Goal: Information Seeking & Learning: Compare options

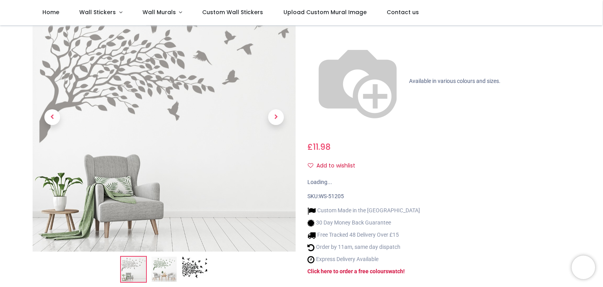
scroll to position [157, 0]
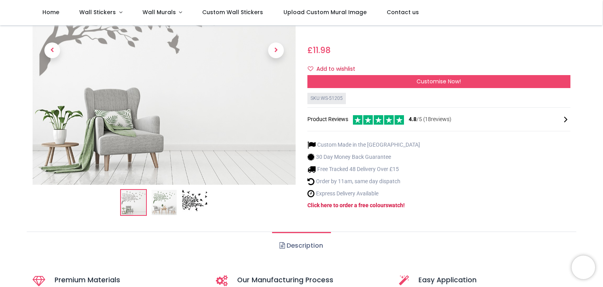
click at [157, 190] on img at bounding box center [164, 202] width 25 height 25
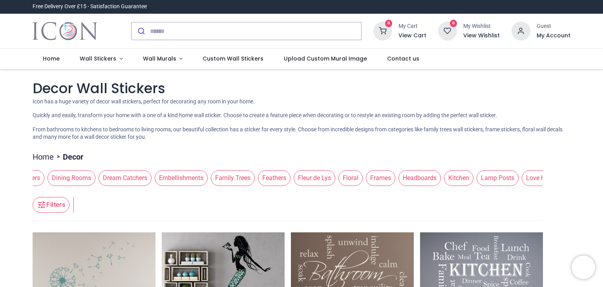
scroll to position [0, 291]
drag, startPoint x: 532, startPoint y: 182, endPoint x: 240, endPoint y: 168, distance: 291.5
click at [240, 168] on div "3D Window Landscapes Barcodes Bathrooms Birdcages Candlesticks & Chandeliers Di…" at bounding box center [288, 178] width 511 height 22
click at [322, 178] on span "Floral" at bounding box center [333, 178] width 24 height 16
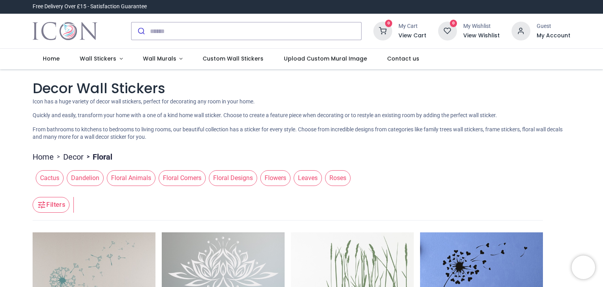
scroll to position [0, 0]
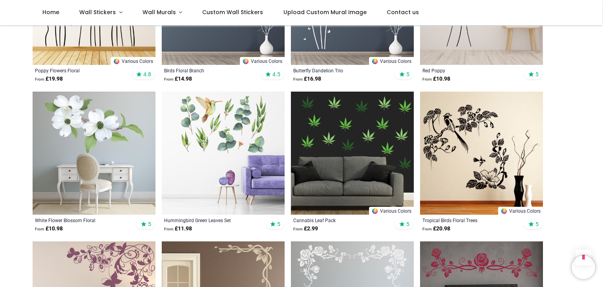
scroll to position [864, 0]
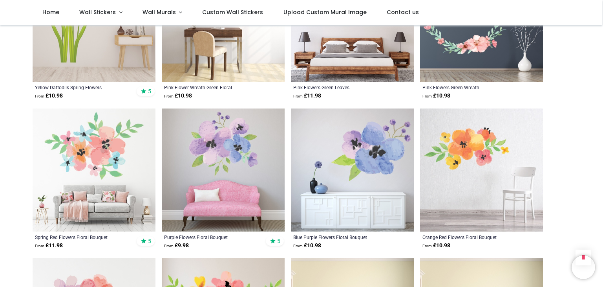
scroll to position [1886, 0]
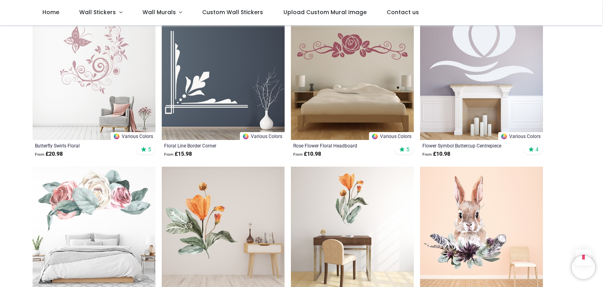
scroll to position [3065, 0]
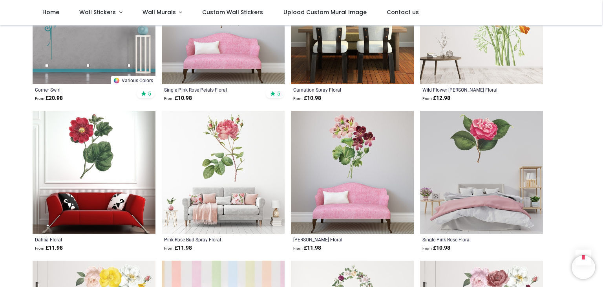
scroll to position [3654, 0]
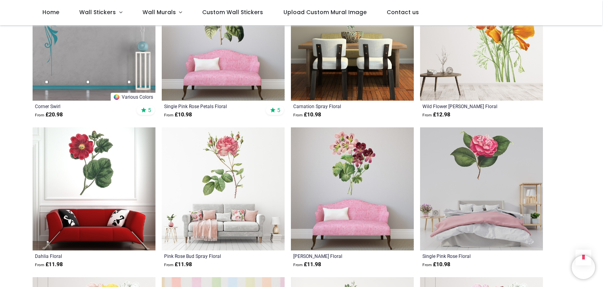
click at [239, 160] on img at bounding box center [223, 188] width 123 height 123
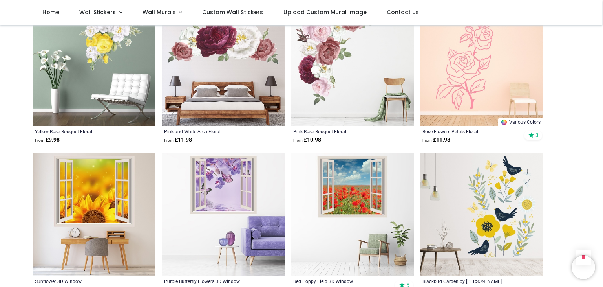
scroll to position [4125, 0]
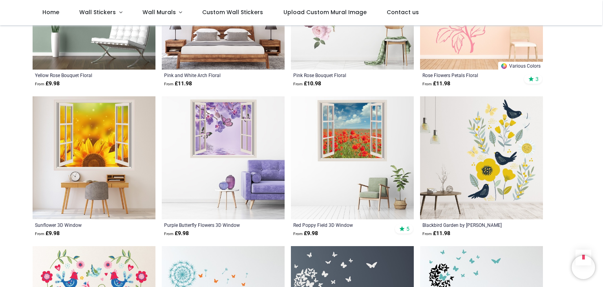
scroll to position [4125, 0]
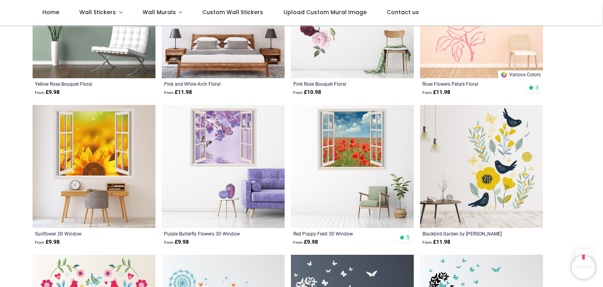
click at [455, 154] on img at bounding box center [481, 166] width 123 height 123
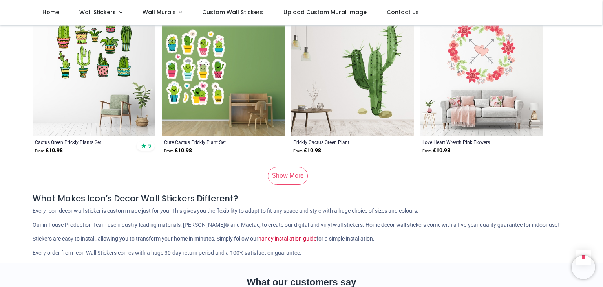
scroll to position [5343, 0]
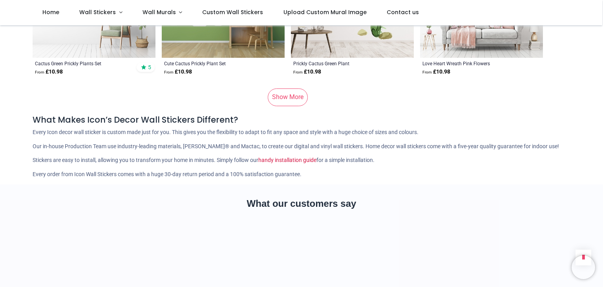
click at [277, 90] on link "Show More" at bounding box center [288, 96] width 40 height 17
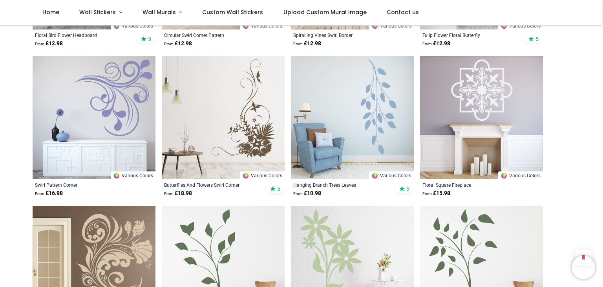
scroll to position [6208, 0]
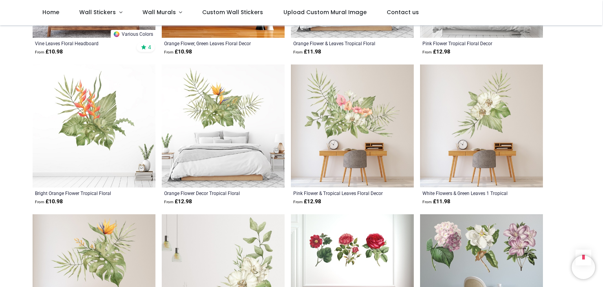
scroll to position [6679, 0]
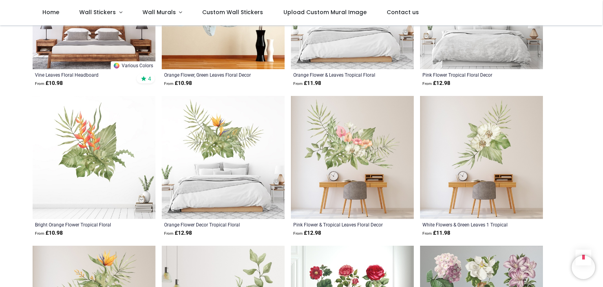
click at [355, 139] on img at bounding box center [352, 157] width 123 height 123
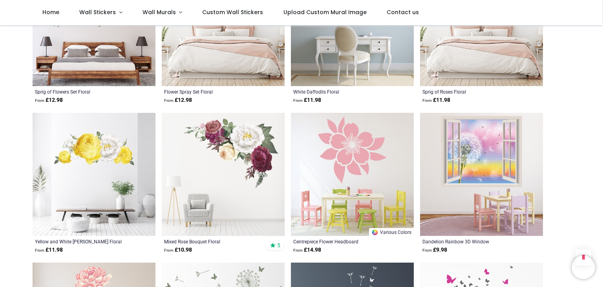
scroll to position [7151, 0]
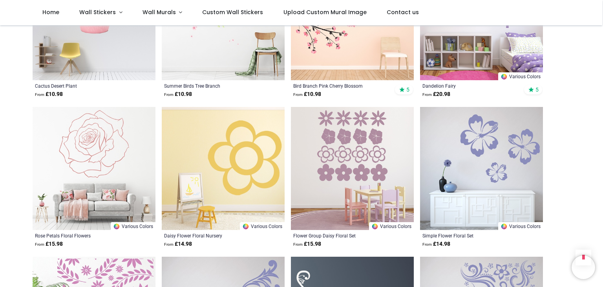
scroll to position [8172, 0]
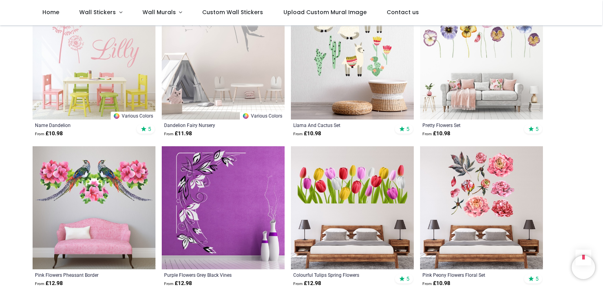
scroll to position [9351, 0]
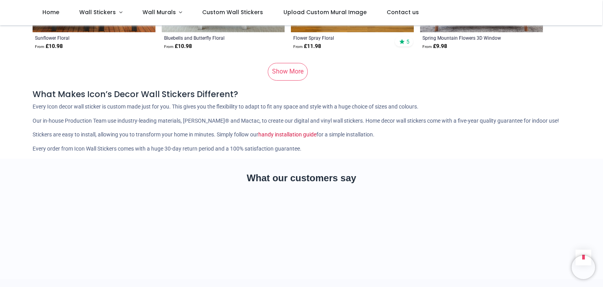
scroll to position [10569, 0]
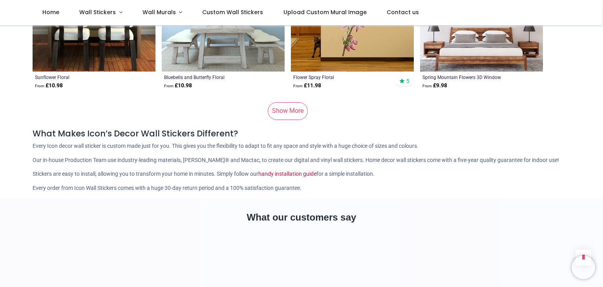
click at [290, 102] on link "Show More" at bounding box center [288, 110] width 40 height 17
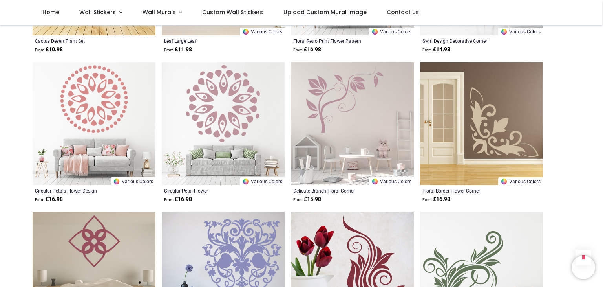
scroll to position [11355, 0]
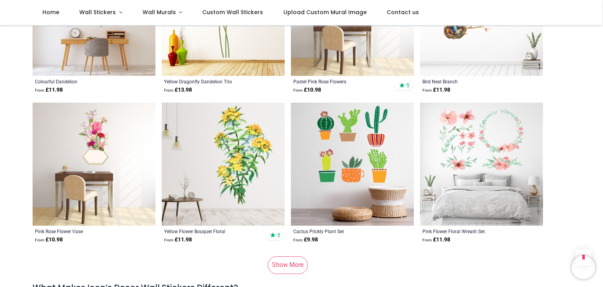
scroll to position [12573, 0]
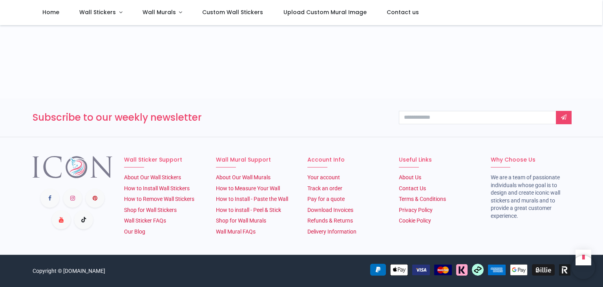
scroll to position [13598, 0]
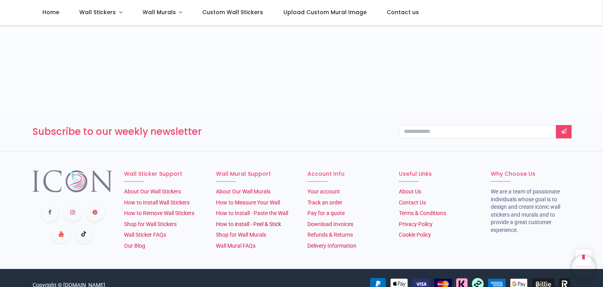
click at [243, 221] on link "How to install - Peel & Stick" at bounding box center [248, 224] width 65 height 6
click at [164, 15] on span "Wall Murals" at bounding box center [159, 12] width 33 height 8
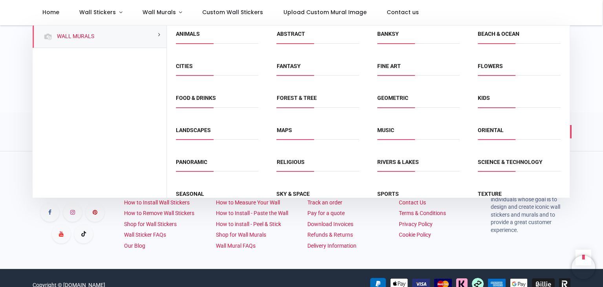
scroll to position [0, 0]
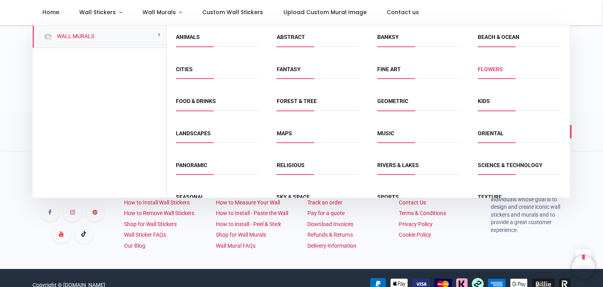
click at [492, 68] on link "Flowers" at bounding box center [490, 69] width 25 height 6
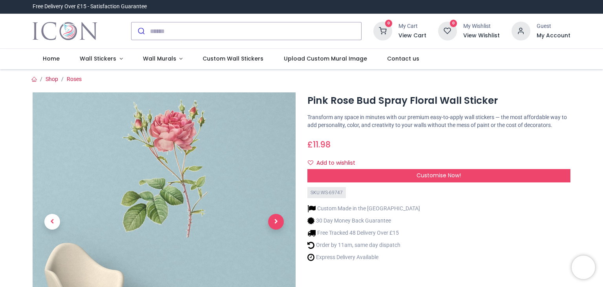
click at [277, 222] on span "Next" at bounding box center [276, 222] width 16 height 16
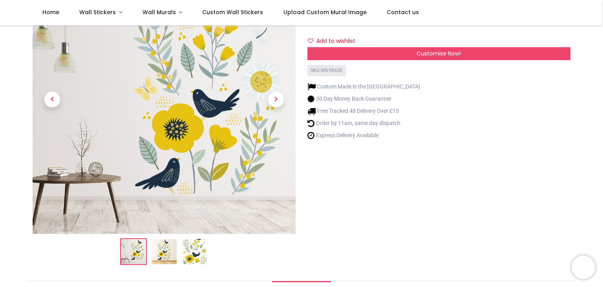
scroll to position [79, 0]
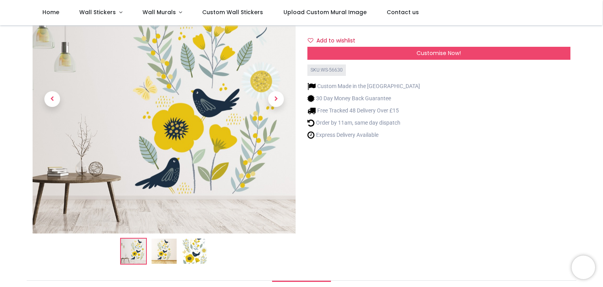
click at [196, 253] on img at bounding box center [194, 250] width 25 height 25
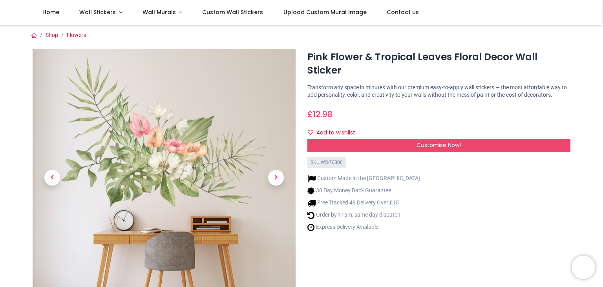
scroll to position [39, 0]
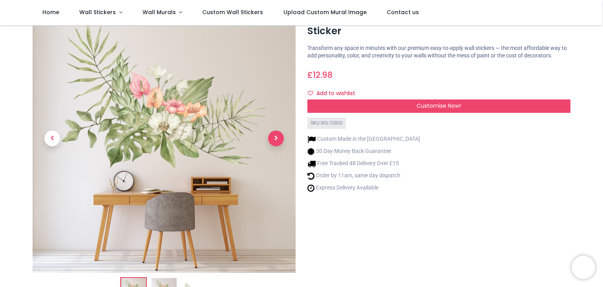
click at [275, 141] on span "Next" at bounding box center [276, 138] width 16 height 16
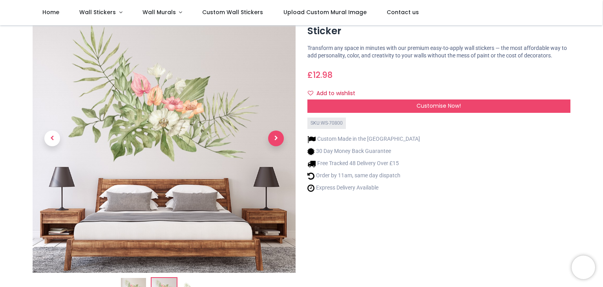
click at [275, 141] on span "Next" at bounding box center [276, 138] width 16 height 16
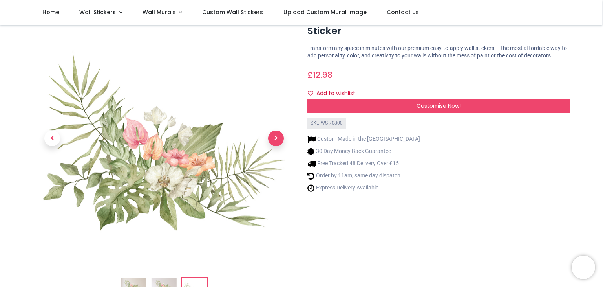
click at [275, 141] on span "Next" at bounding box center [276, 138] width 16 height 16
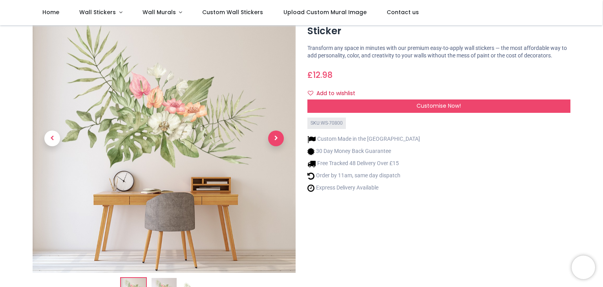
click at [277, 137] on span "Next" at bounding box center [276, 138] width 16 height 16
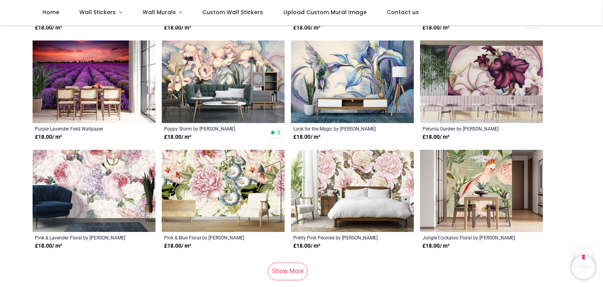
scroll to position [747, 0]
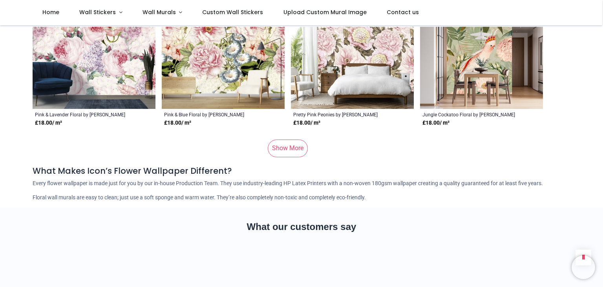
scroll to position [864, 0]
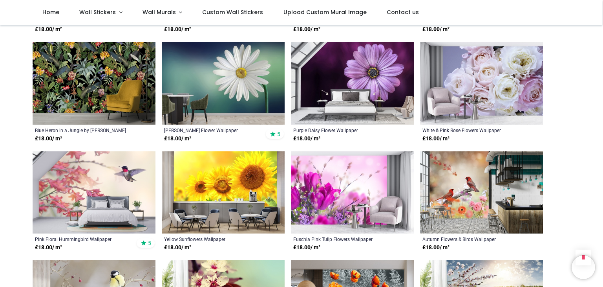
scroll to position [1414, 0]
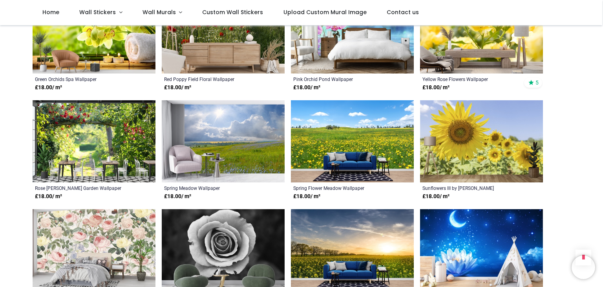
scroll to position [2279, 0]
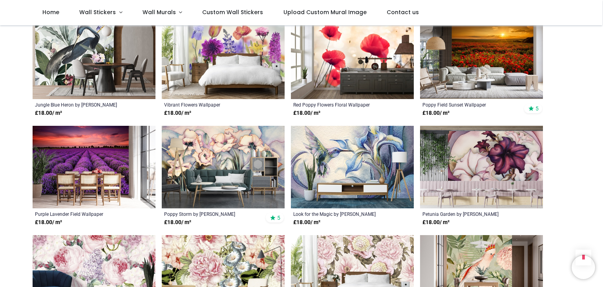
scroll to position [393, 0]
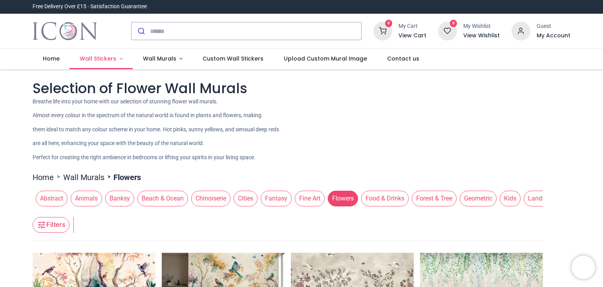
click at [99, 60] on span "Wall Stickers" at bounding box center [98, 59] width 37 height 8
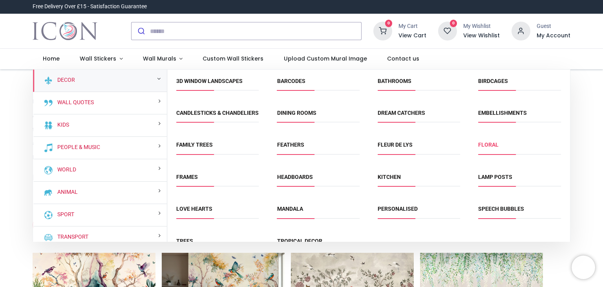
click at [487, 148] on link "Floral" at bounding box center [489, 144] width 20 height 6
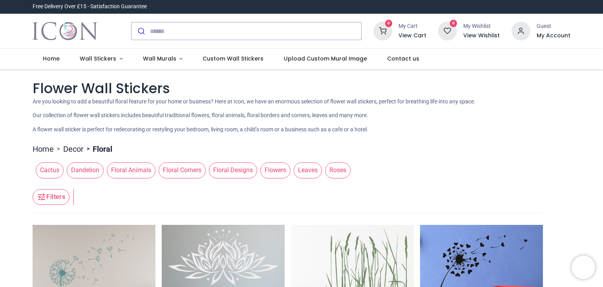
click at [229, 173] on span "Floral Designs" at bounding box center [233, 170] width 48 height 16
click at [62, 199] on button "Filters" at bounding box center [51, 197] width 37 height 16
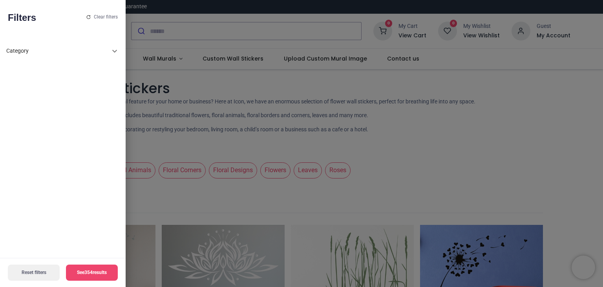
click at [113, 52] on icon at bounding box center [114, 50] width 9 height 9
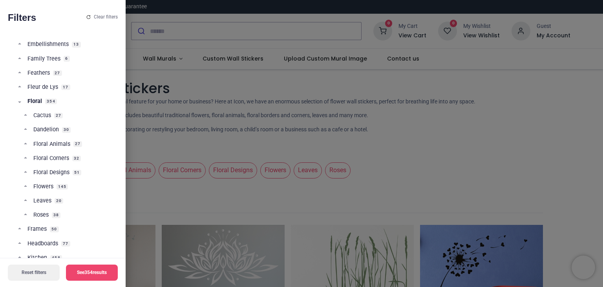
scroll to position [196, 0]
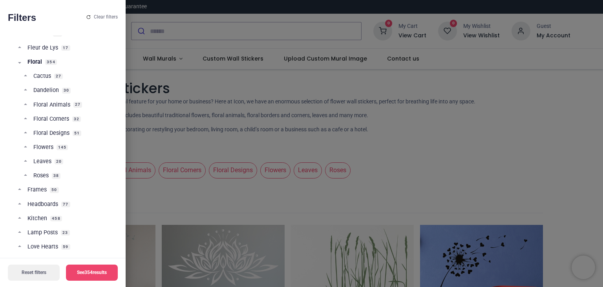
click at [50, 120] on span "Floral Corners" at bounding box center [51, 119] width 36 height 8
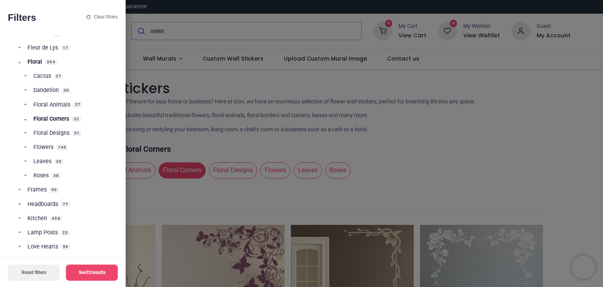
click at [59, 135] on span "Floral Designs" at bounding box center [51, 133] width 36 height 8
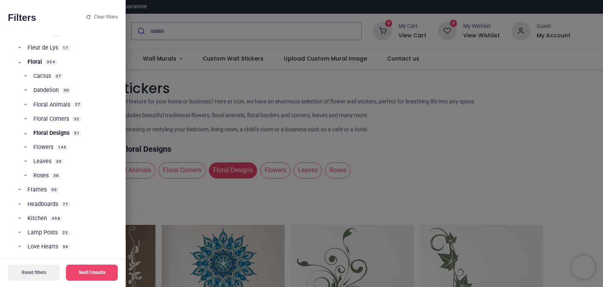
click at [57, 117] on span "Floral Corners" at bounding box center [51, 119] width 36 height 8
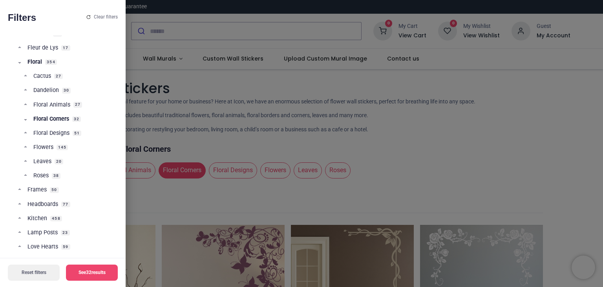
click at [79, 270] on button "See 32 results" at bounding box center [92, 272] width 52 height 16
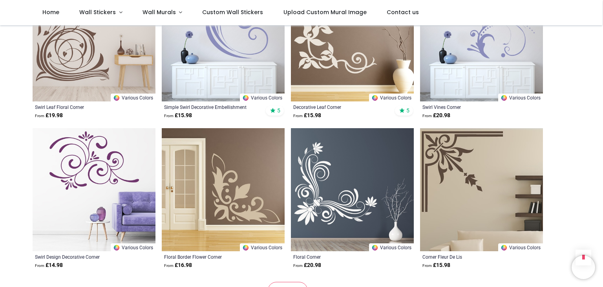
scroll to position [982, 0]
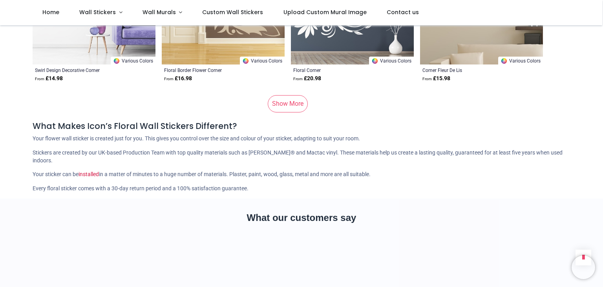
scroll to position [1139, 0]
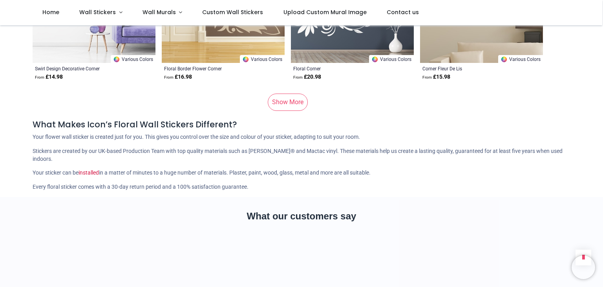
click at [289, 101] on link "Show More" at bounding box center [288, 102] width 40 height 17
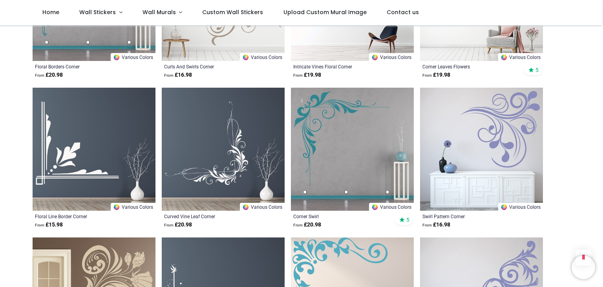
scroll to position [354, 0]
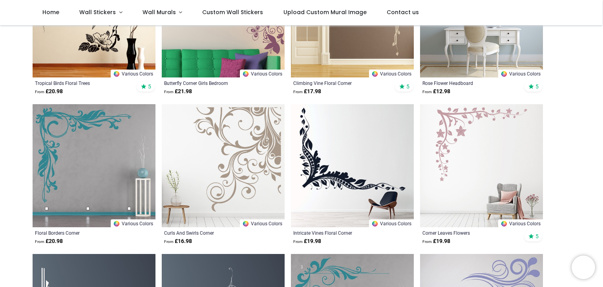
scroll to position [236, 0]
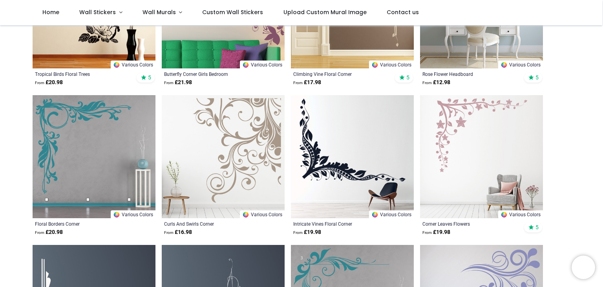
click at [490, 125] on img at bounding box center [481, 156] width 123 height 123
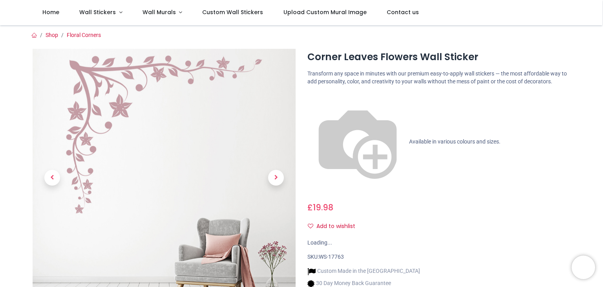
scroll to position [79, 0]
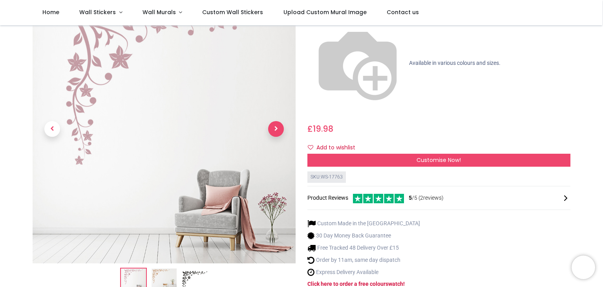
click at [273, 121] on span "Next" at bounding box center [276, 129] width 16 height 16
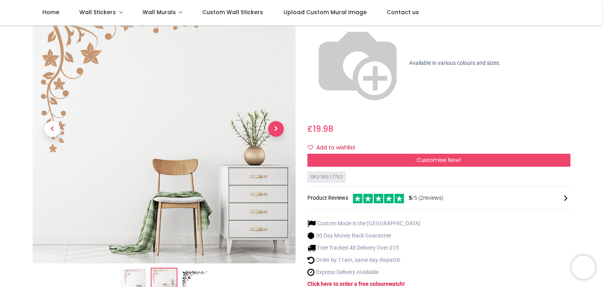
scroll to position [39, 0]
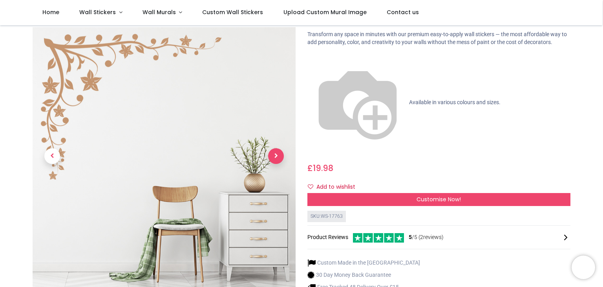
click at [275, 149] on span "Next" at bounding box center [276, 157] width 16 height 16
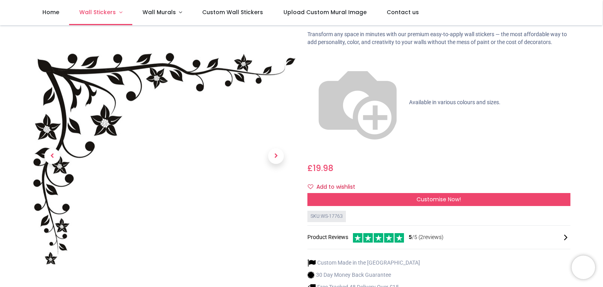
click at [110, 13] on span "Wall Stickers" at bounding box center [97, 12] width 37 height 8
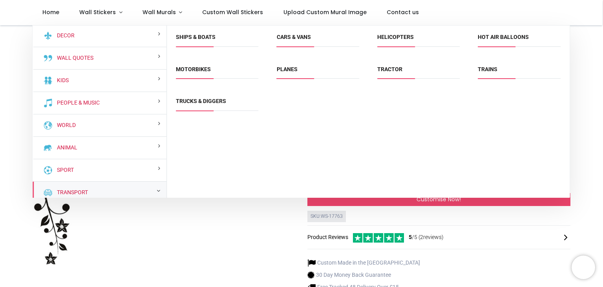
scroll to position [0, 0]
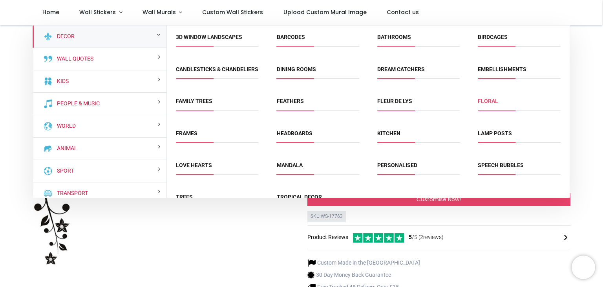
click at [487, 104] on link "Floral" at bounding box center [488, 101] width 20 height 6
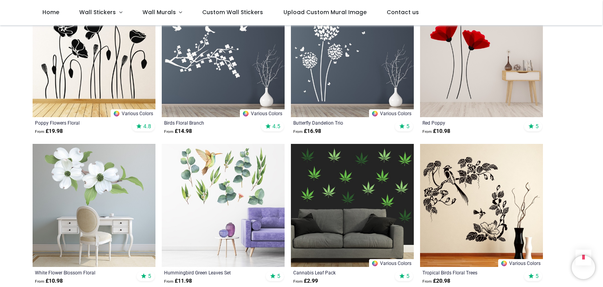
scroll to position [747, 0]
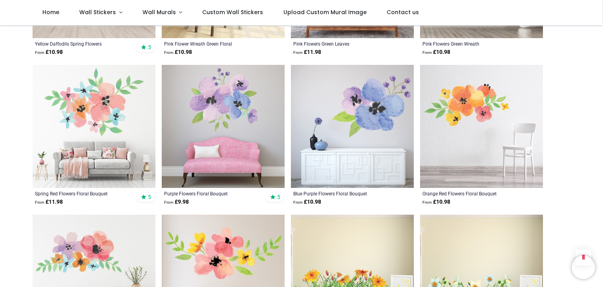
scroll to position [1925, 0]
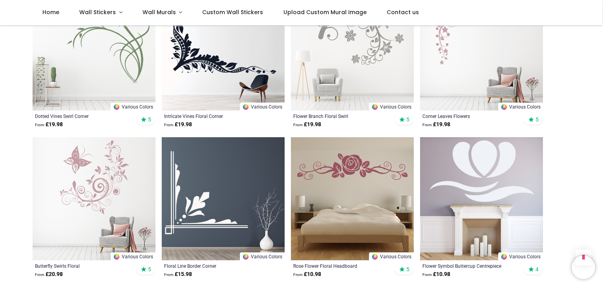
scroll to position [2907, 0]
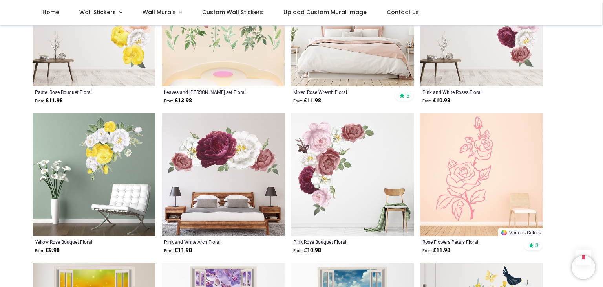
scroll to position [3968, 0]
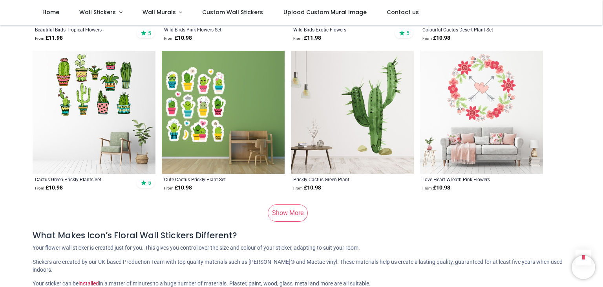
scroll to position [5304, 0]
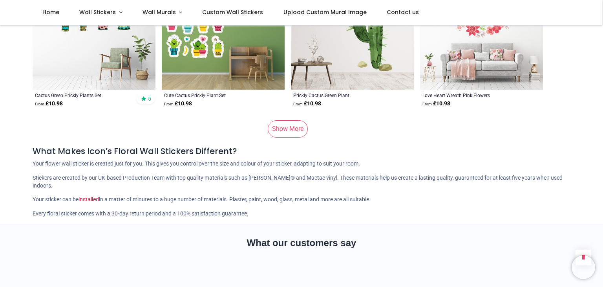
click at [284, 121] on link "Show More" at bounding box center [288, 128] width 40 height 17
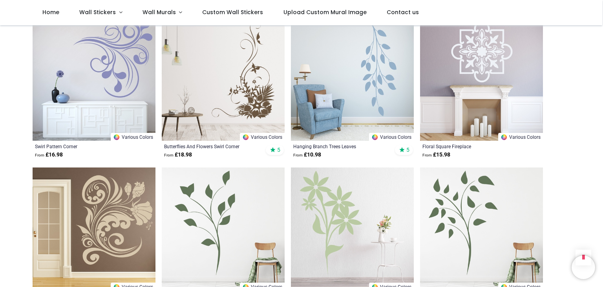
scroll to position [6169, 0]
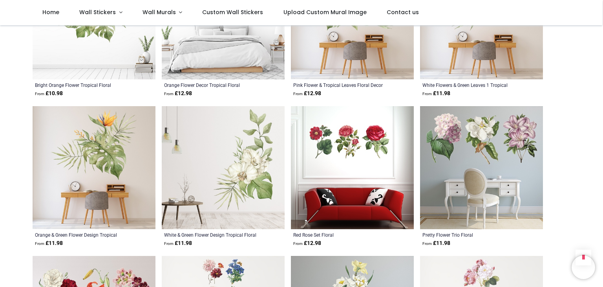
scroll to position [6797, 0]
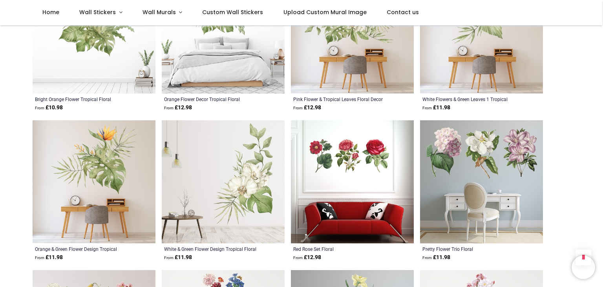
click at [90, 154] on img at bounding box center [94, 181] width 123 height 123
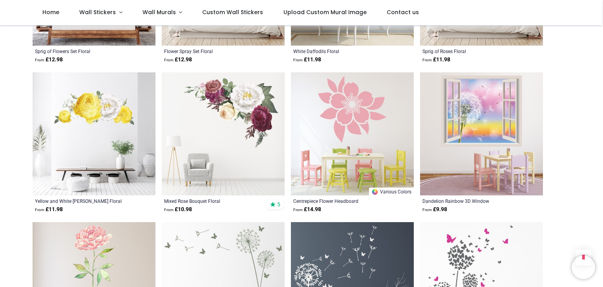
scroll to position [7151, 0]
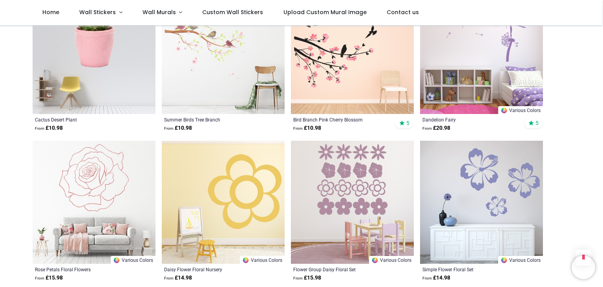
scroll to position [8172, 0]
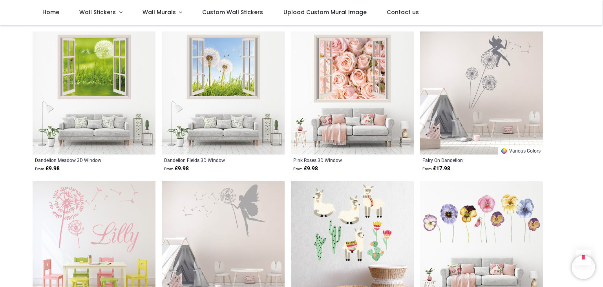
scroll to position [9155, 0]
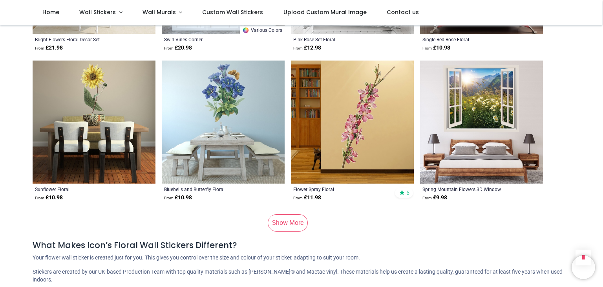
scroll to position [10451, 0]
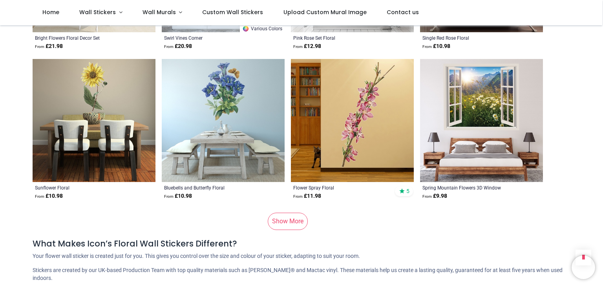
click at [275, 213] on link "Show More" at bounding box center [288, 221] width 40 height 17
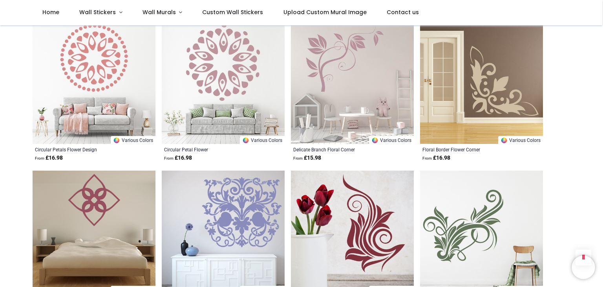
scroll to position [11473, 0]
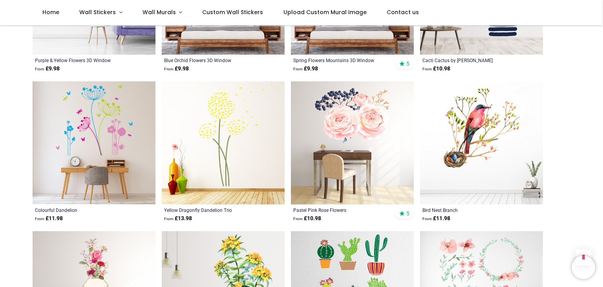
scroll to position [12376, 0]
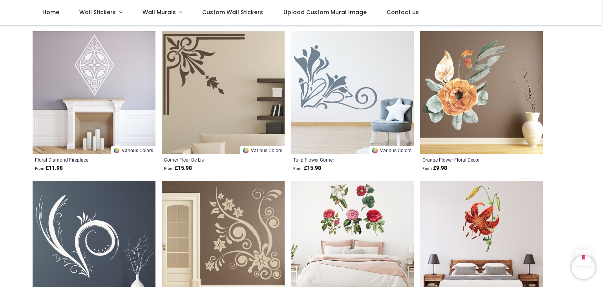
scroll to position [11866, 0]
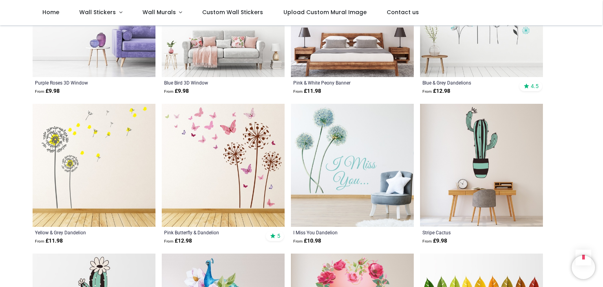
scroll to position [10648, 0]
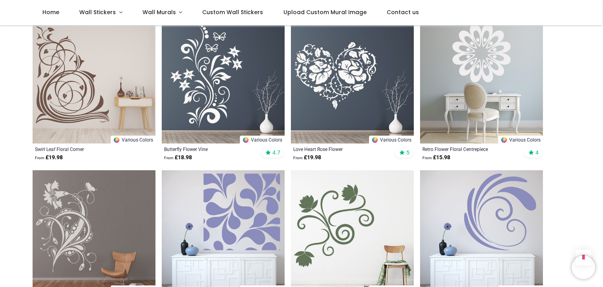
scroll to position [9862, 0]
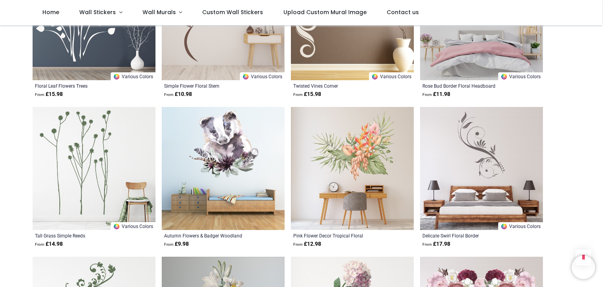
scroll to position [8605, 0]
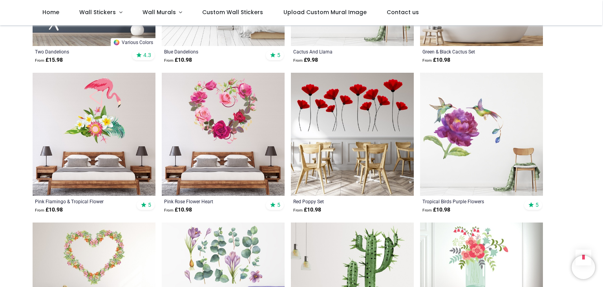
scroll to position [7544, 0]
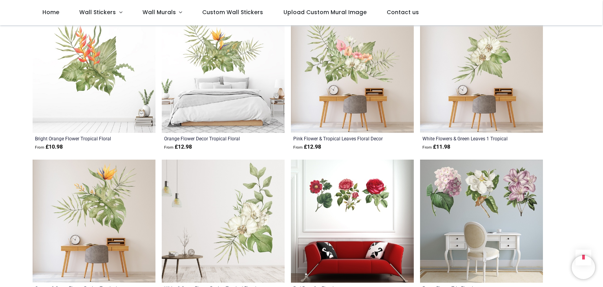
scroll to position [6719, 0]
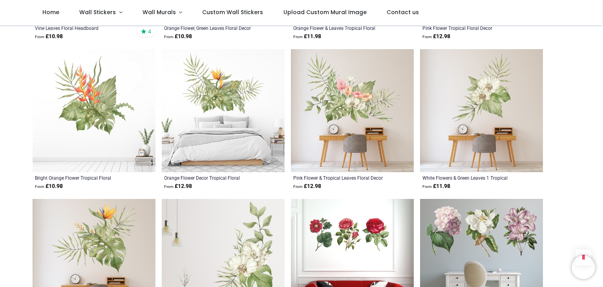
click at [218, 84] on img at bounding box center [223, 110] width 123 height 123
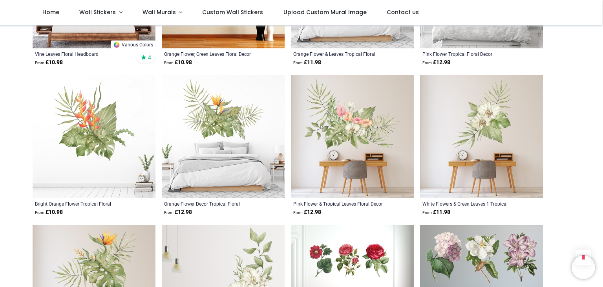
scroll to position [6679, 0]
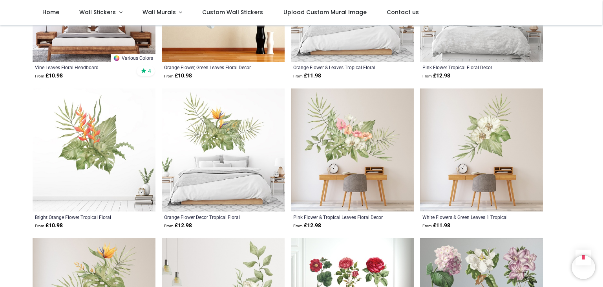
click at [342, 134] on img at bounding box center [352, 149] width 123 height 123
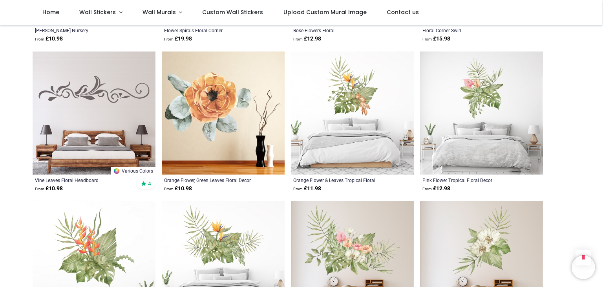
scroll to position [6522, 0]
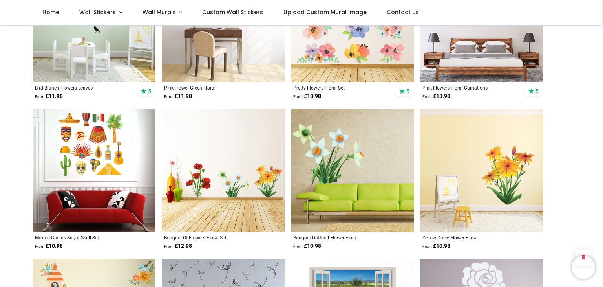
scroll to position [5422, 0]
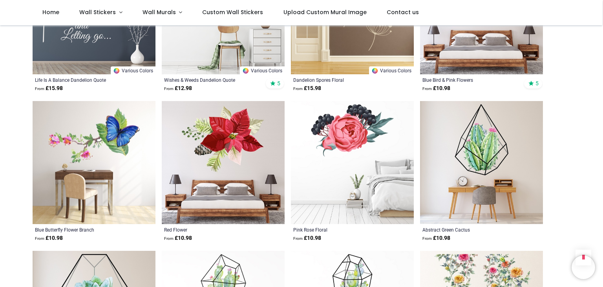
scroll to position [4558, 0]
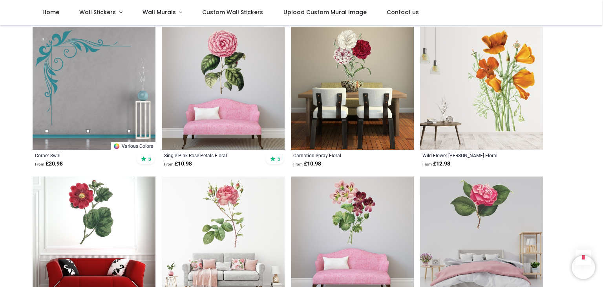
scroll to position [3615, 0]
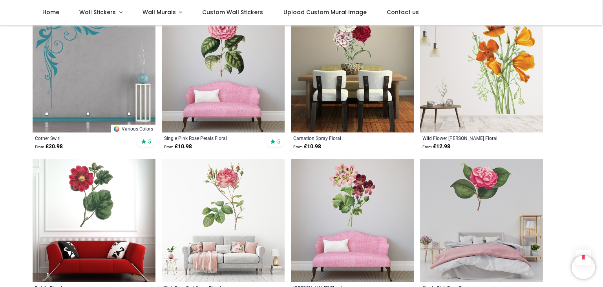
click at [476, 176] on img at bounding box center [481, 220] width 123 height 123
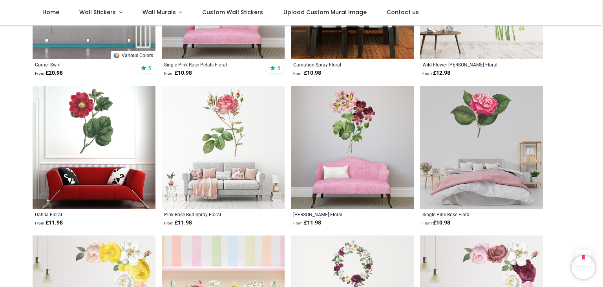
scroll to position [3693, 0]
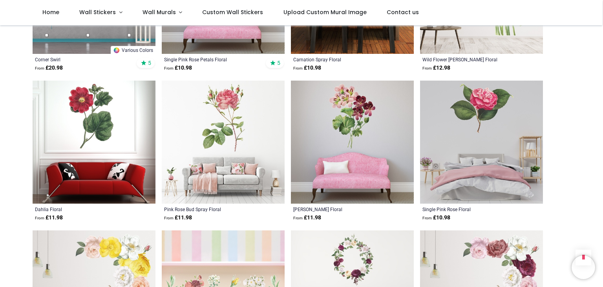
click at [467, 178] on img at bounding box center [481, 142] width 123 height 123
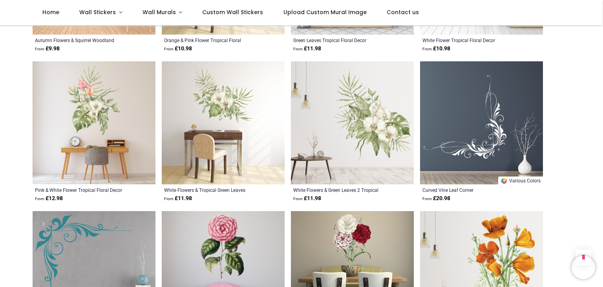
scroll to position [3379, 0]
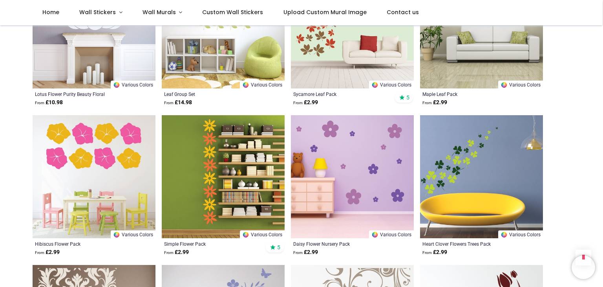
scroll to position [2436, 0]
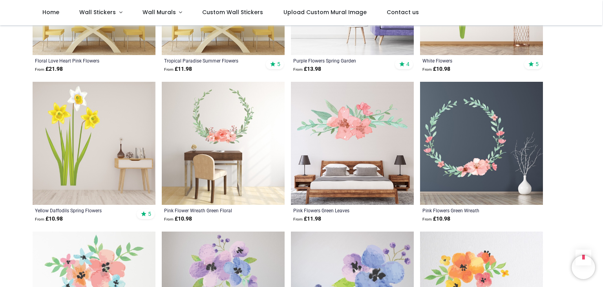
scroll to position [1729, 0]
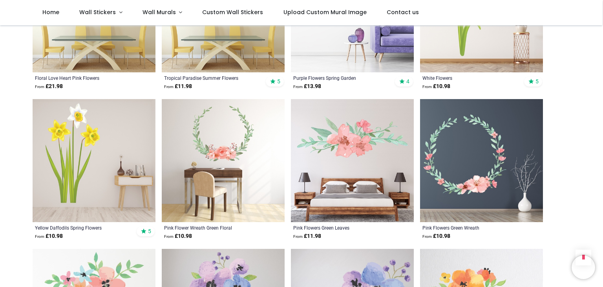
click at [355, 145] on img at bounding box center [352, 160] width 123 height 123
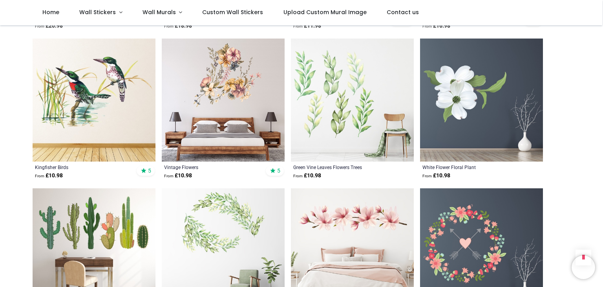
scroll to position [1297, 0]
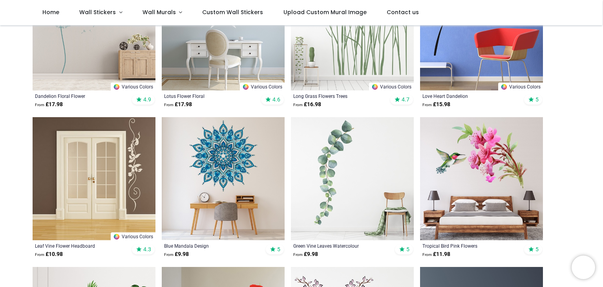
scroll to position [196, 0]
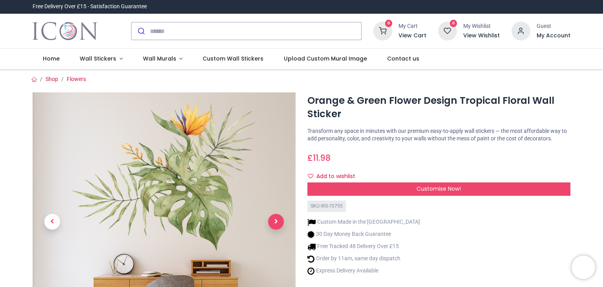
click at [274, 220] on span "Next" at bounding box center [276, 222] width 16 height 16
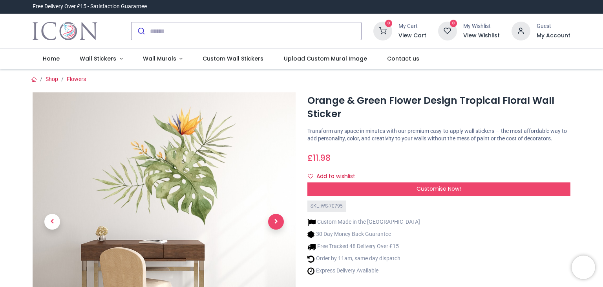
click at [274, 220] on span "Next" at bounding box center [276, 222] width 16 height 16
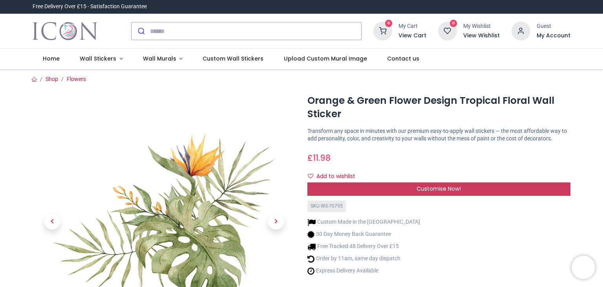
click at [437, 188] on span "Customise Now!" at bounding box center [439, 189] width 44 height 8
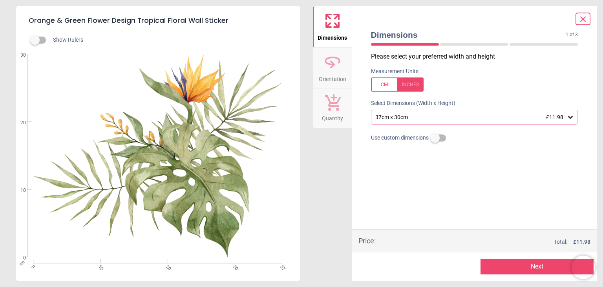
click at [574, 120] on icon at bounding box center [571, 117] width 8 height 8
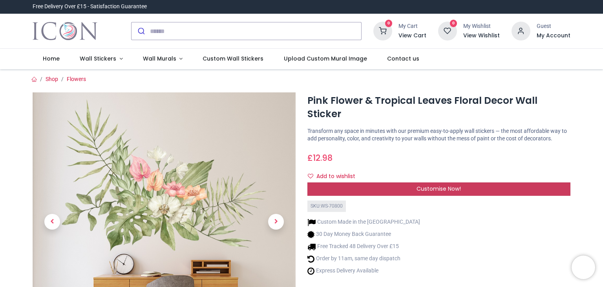
click at [429, 185] on span "Customise Now!" at bounding box center [439, 189] width 44 height 8
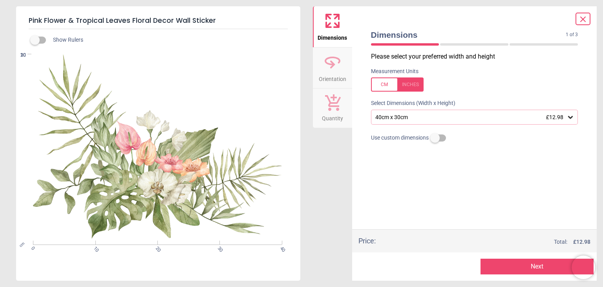
click at [570, 119] on icon at bounding box center [571, 117] width 5 height 3
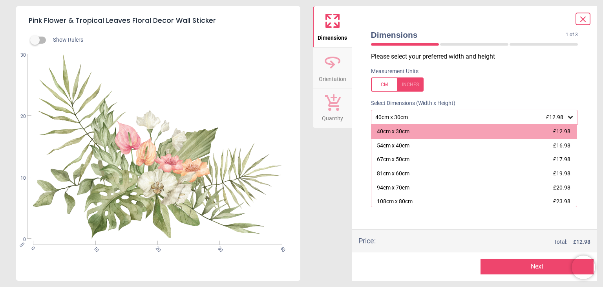
click at [585, 22] on icon at bounding box center [583, 19] width 5 height 5
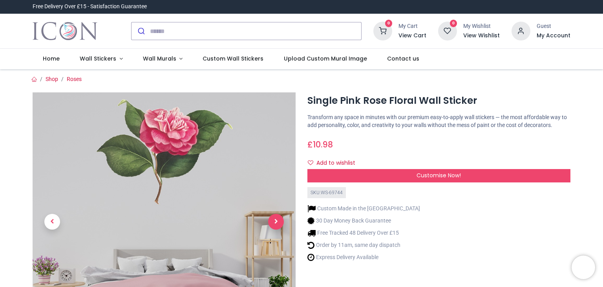
click at [275, 220] on span "Next" at bounding box center [276, 222] width 16 height 16
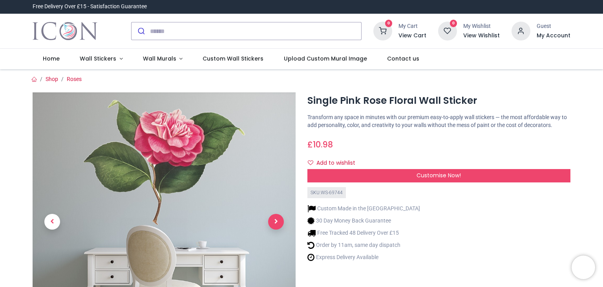
click at [275, 220] on span "Next" at bounding box center [276, 222] width 16 height 16
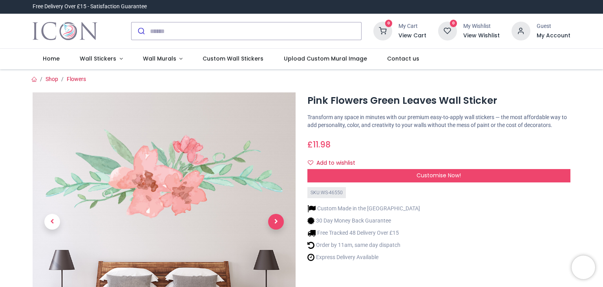
click at [275, 223] on span "Next" at bounding box center [276, 222] width 16 height 16
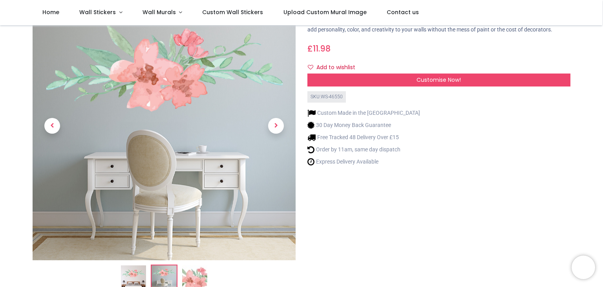
scroll to position [39, 0]
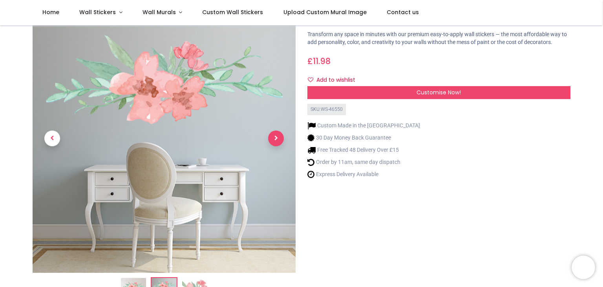
click at [275, 137] on span "Next" at bounding box center [276, 138] width 16 height 16
